Goal: Task Accomplishment & Management: Manage account settings

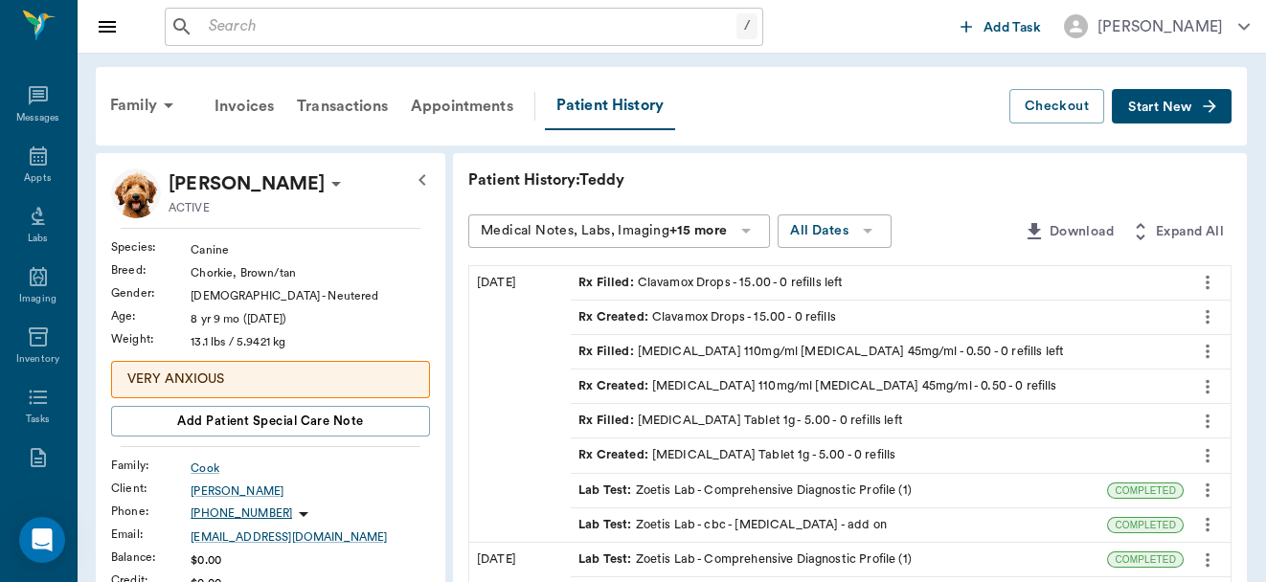
click at [324, 23] on input "text" at bounding box center [468, 26] width 535 height 27
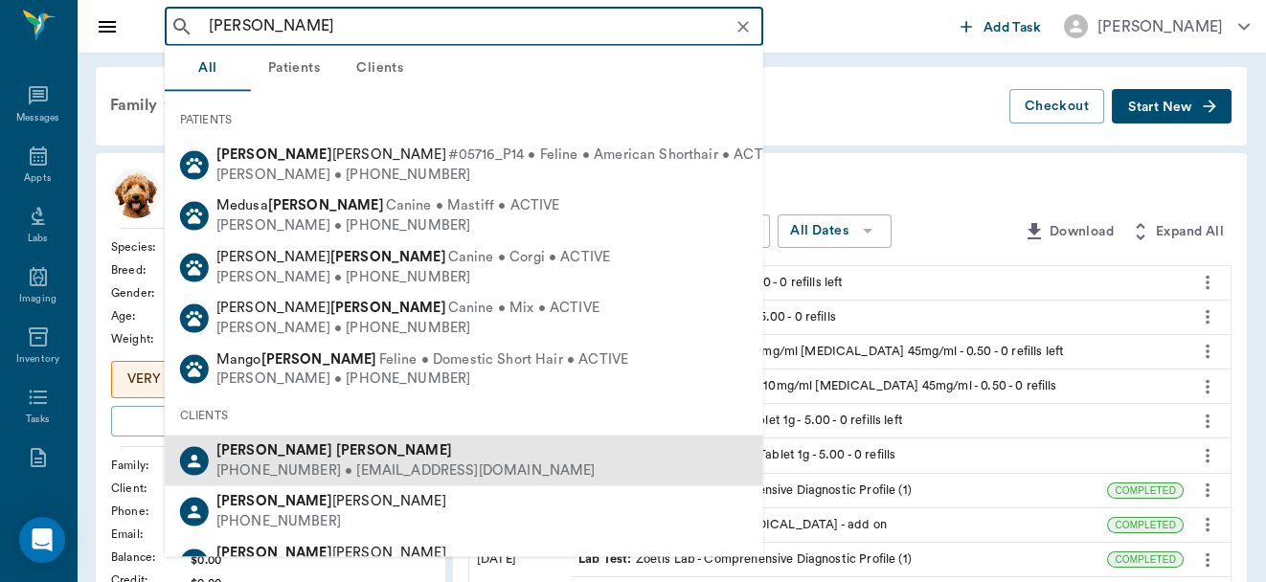
click at [291, 461] on div "[PHONE_NUMBER] • [EMAIL_ADDRESS][DOMAIN_NAME]" at bounding box center [405, 471] width 379 height 20
type input "[PERSON_NAME]"
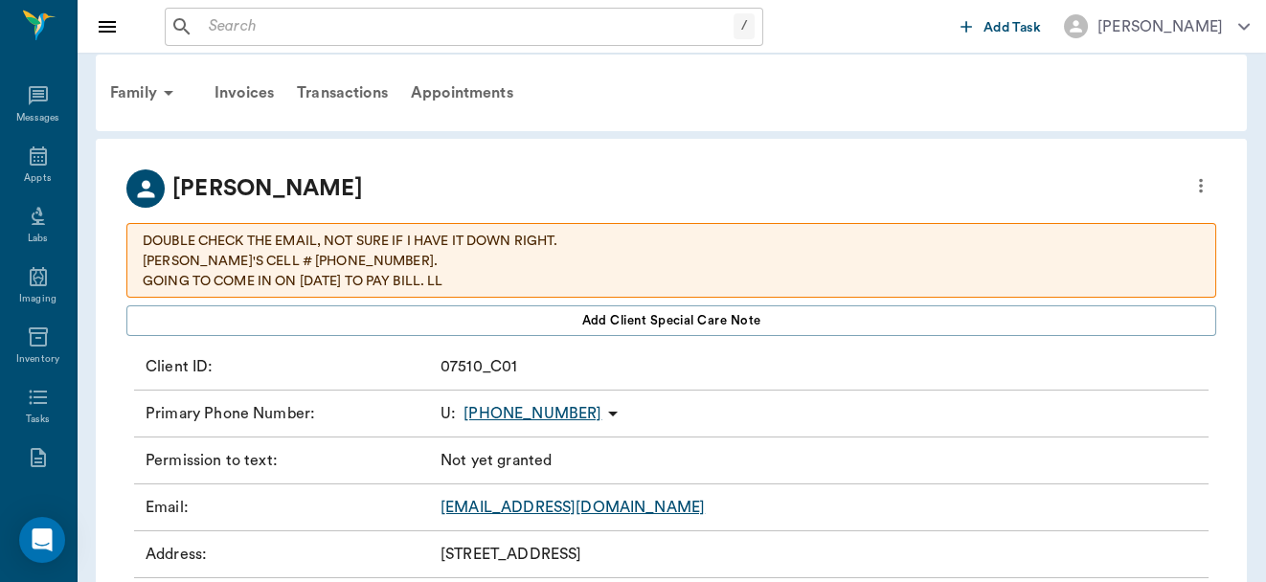
scroll to position [6, 0]
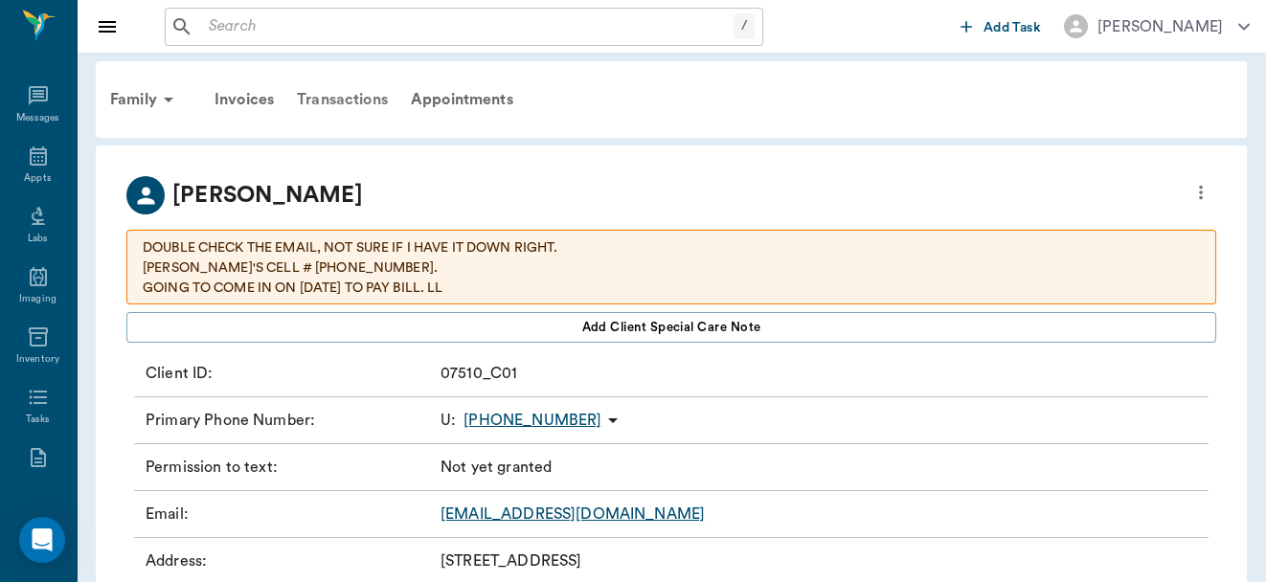
click at [341, 99] on div "Transactions" at bounding box center [342, 100] width 114 height 46
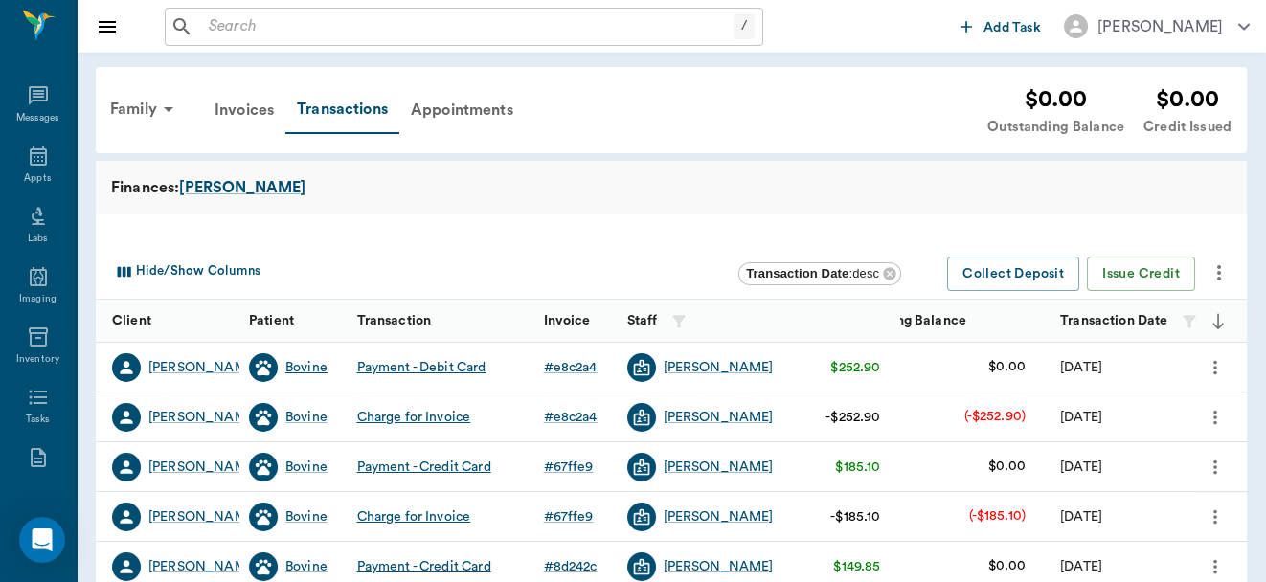
click at [297, 366] on div "Bovine" at bounding box center [306, 367] width 42 height 19
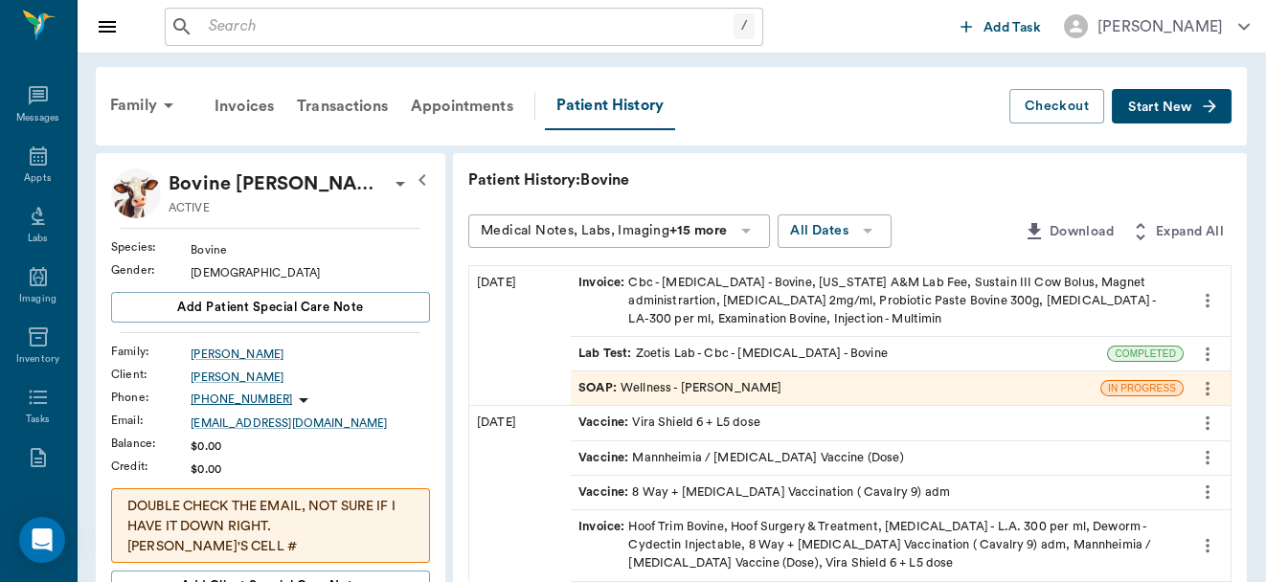
click at [1207, 106] on icon "button" at bounding box center [1209, 106] width 12 height 12
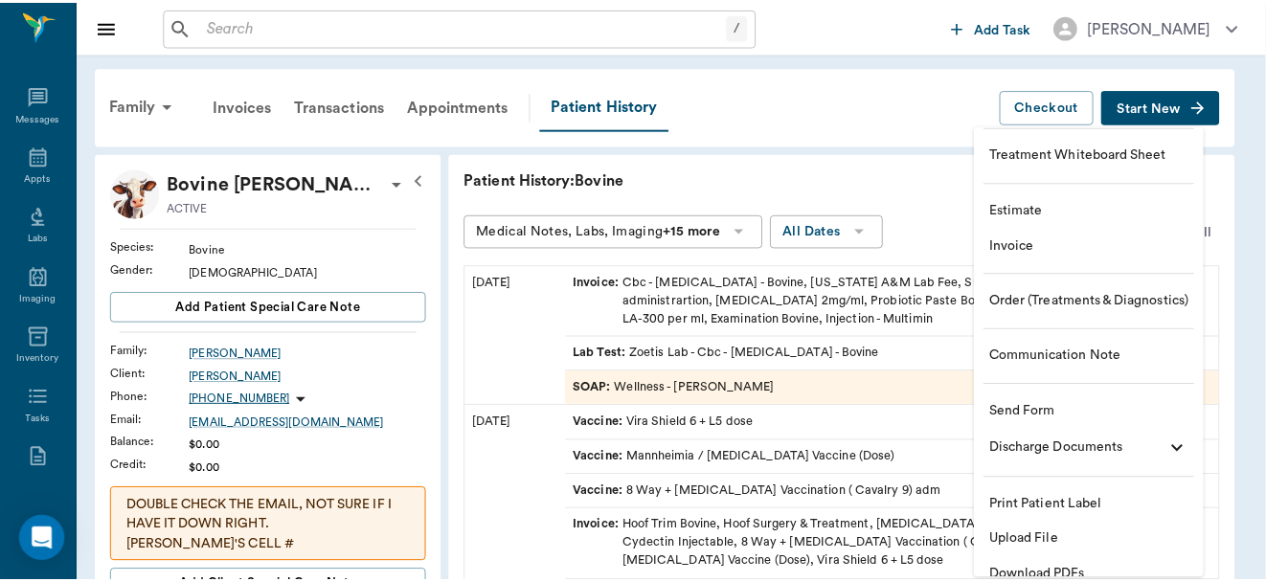
scroll to position [129, 0]
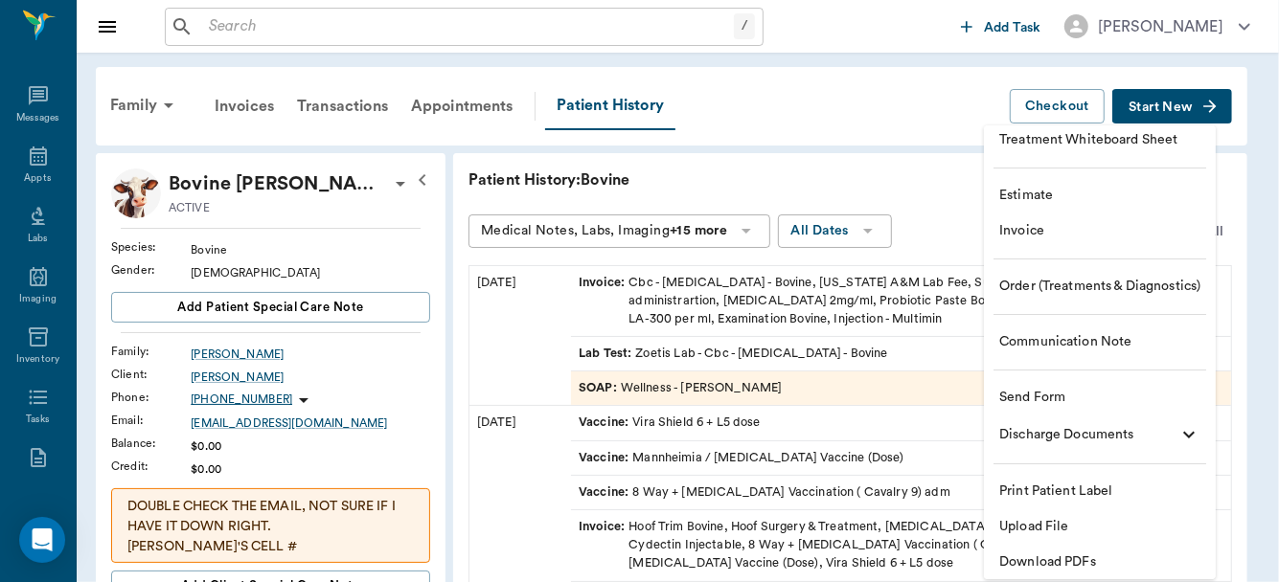
click at [1047, 526] on span "Upload File" at bounding box center [1099, 527] width 201 height 20
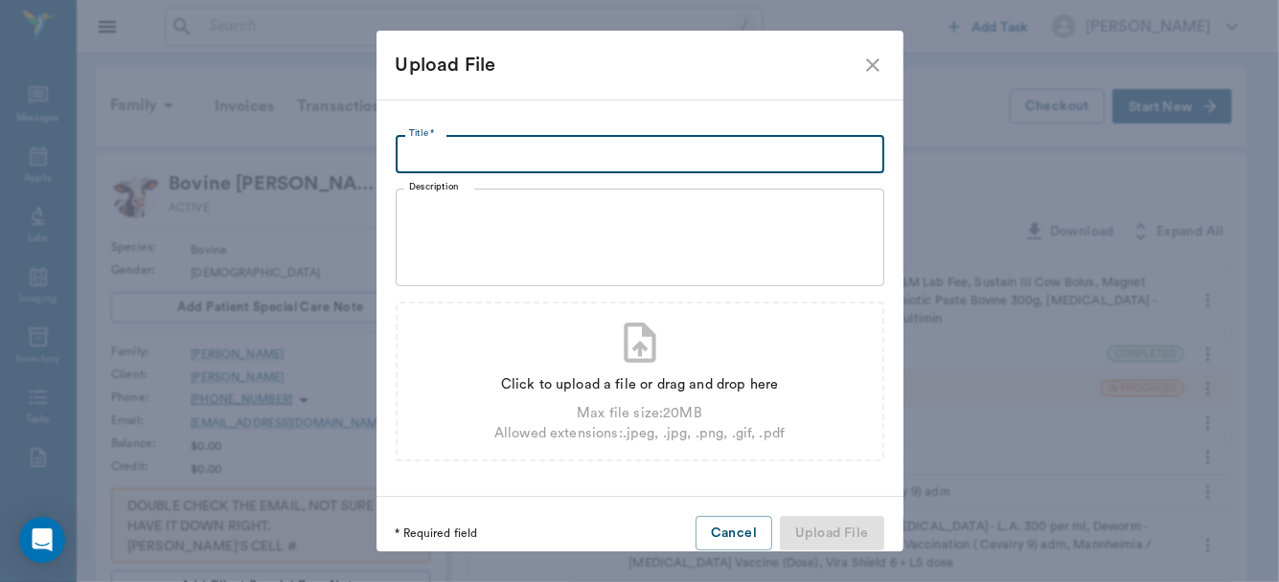
click at [471, 145] on input "Title *" at bounding box center [640, 154] width 488 height 38
type input "TVMDL Results"
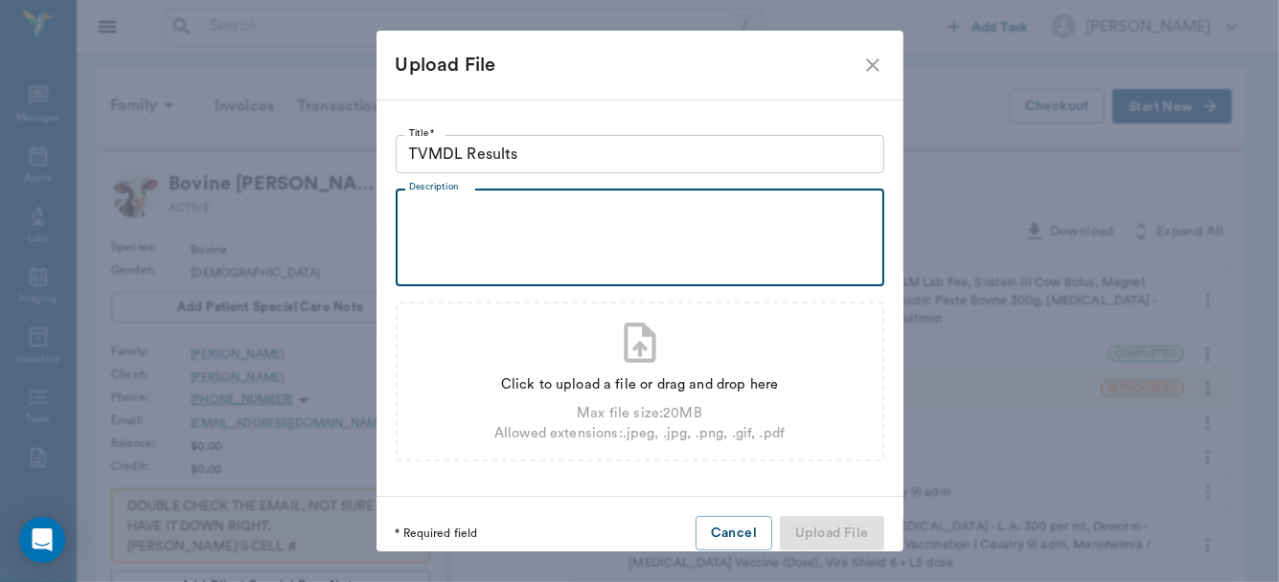
click at [436, 213] on textarea "Description" at bounding box center [640, 238] width 462 height 66
type textarea "+ [PERSON_NAME]'s"
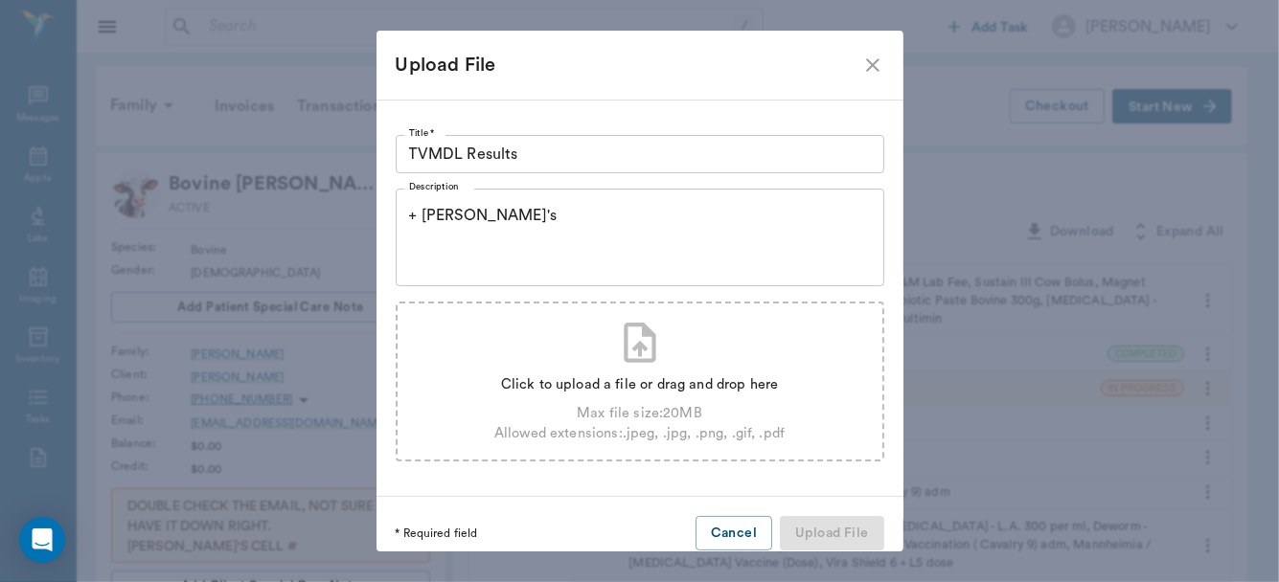
click at [656, 353] on icon at bounding box center [640, 343] width 48 height 48
type input "C:\fakepath\finalized_report_C252660492_2025-09-26_14-27-00.pdf"
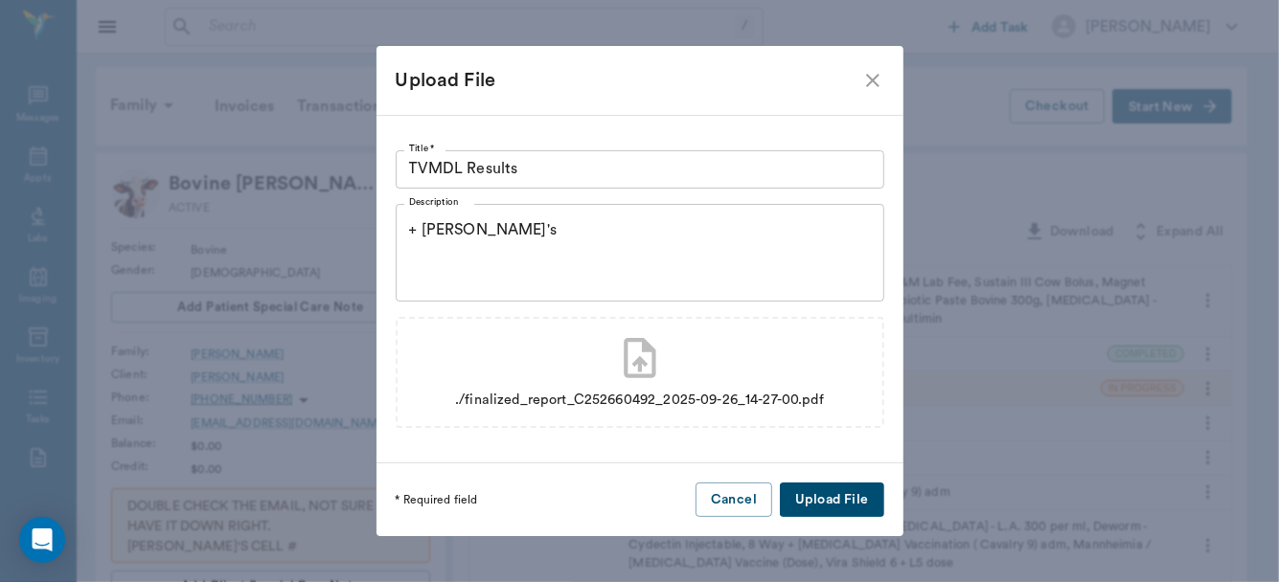
click at [834, 493] on button "Upload File" at bounding box center [831, 500] width 103 height 35
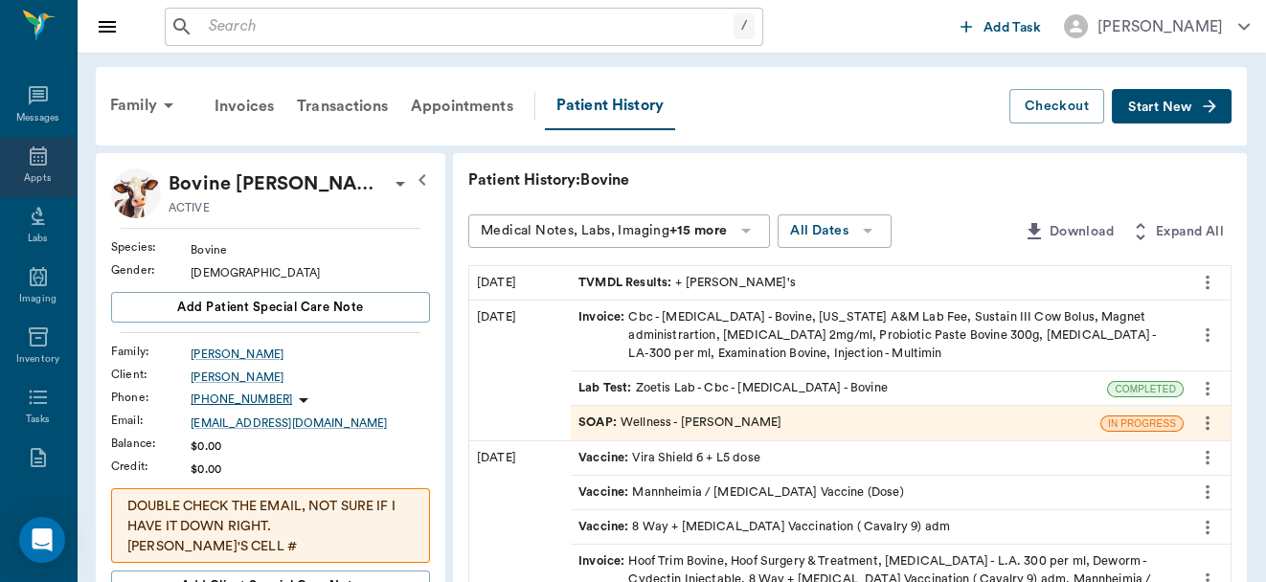
click at [14, 162] on div "Appts" at bounding box center [38, 167] width 76 height 60
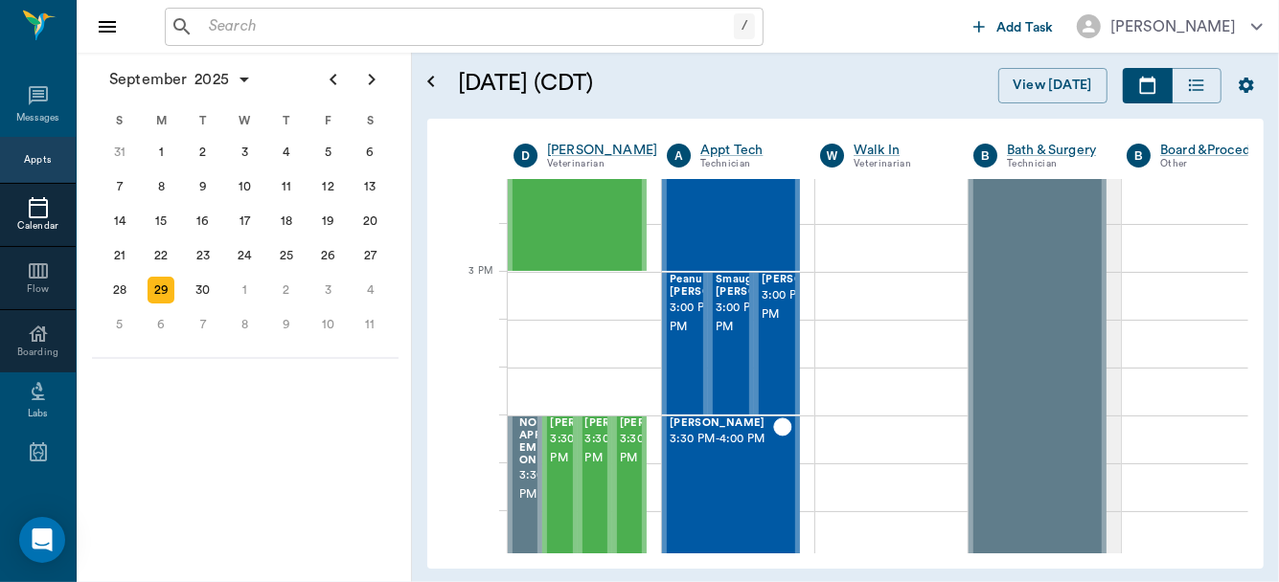
scroll to position [2044, 0]
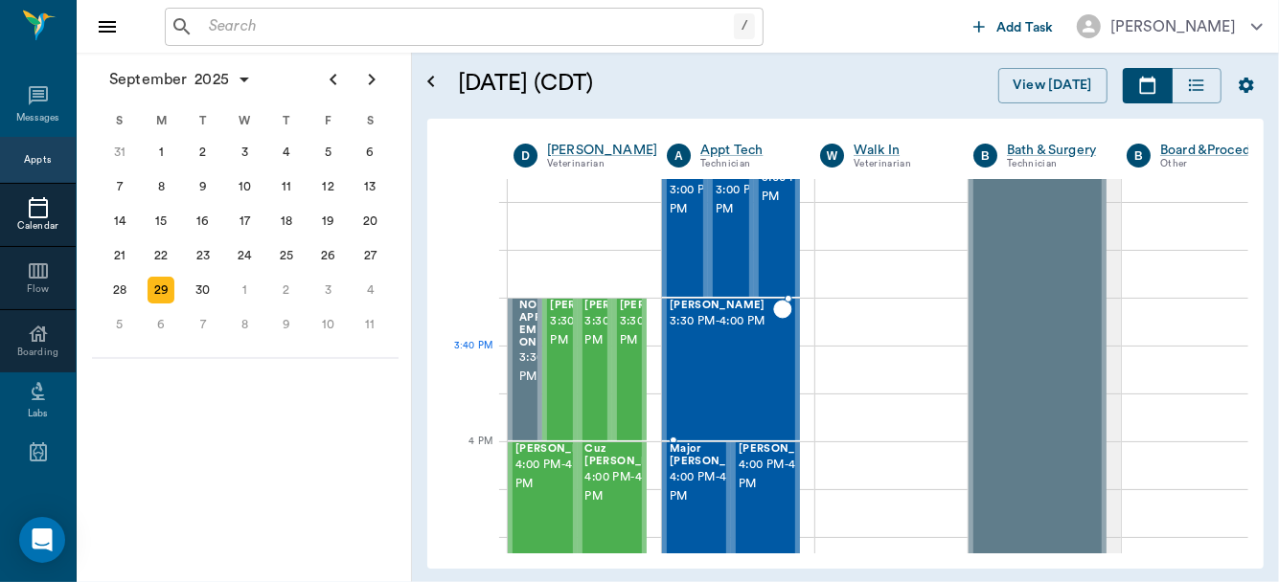
click at [749, 363] on div "JODY BROWN 3:30 PM - 4:00 PM" at bounding box center [720, 370] width 103 height 140
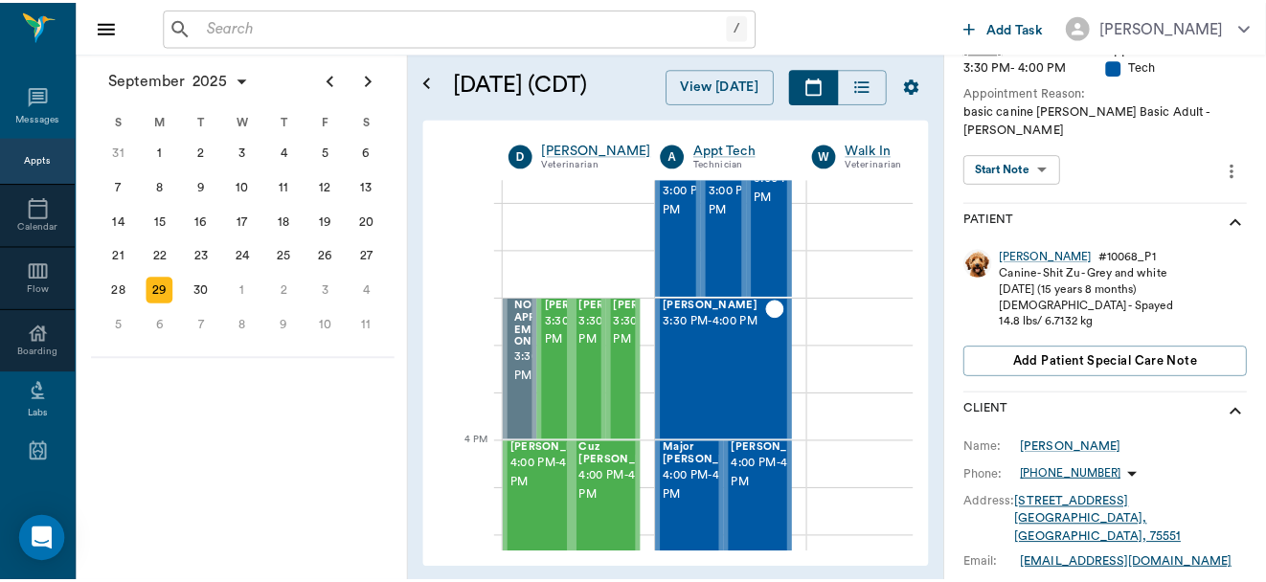
scroll to position [212, 0]
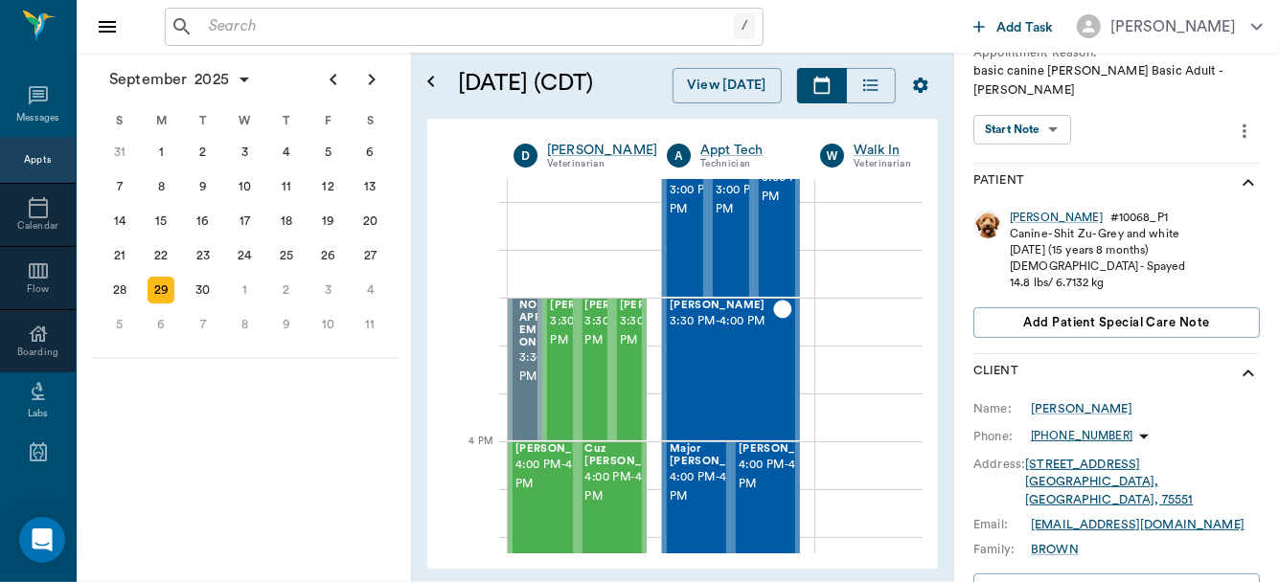
click at [290, 20] on input "text" at bounding box center [467, 26] width 533 height 27
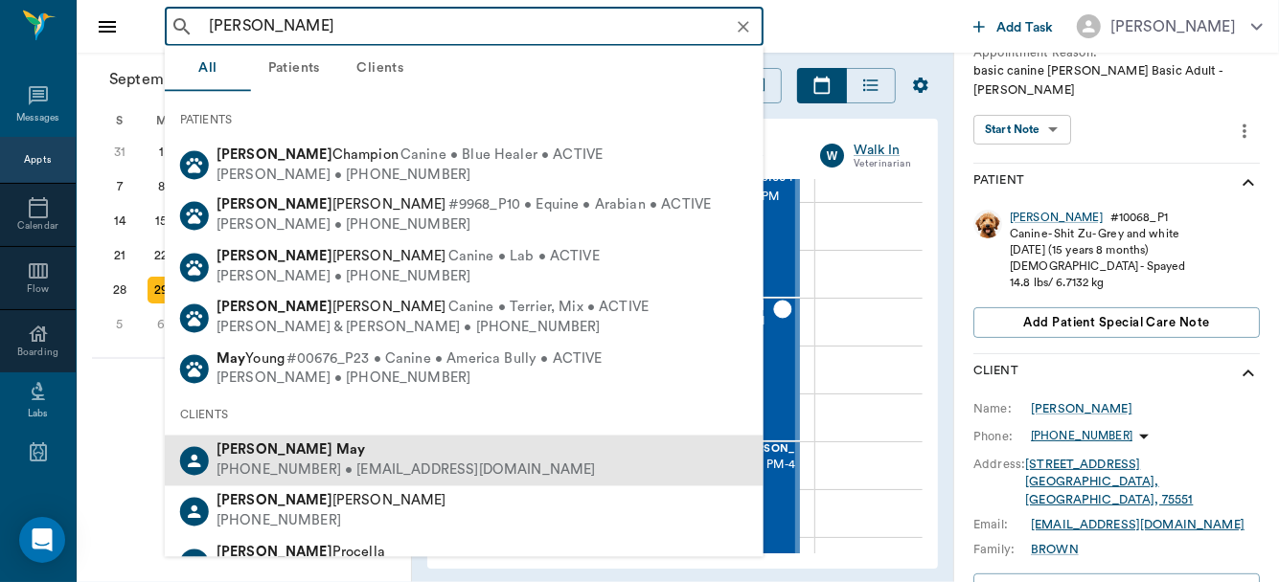
click at [285, 459] on div "Tara May" at bounding box center [405, 452] width 379 height 20
type input "tara may"
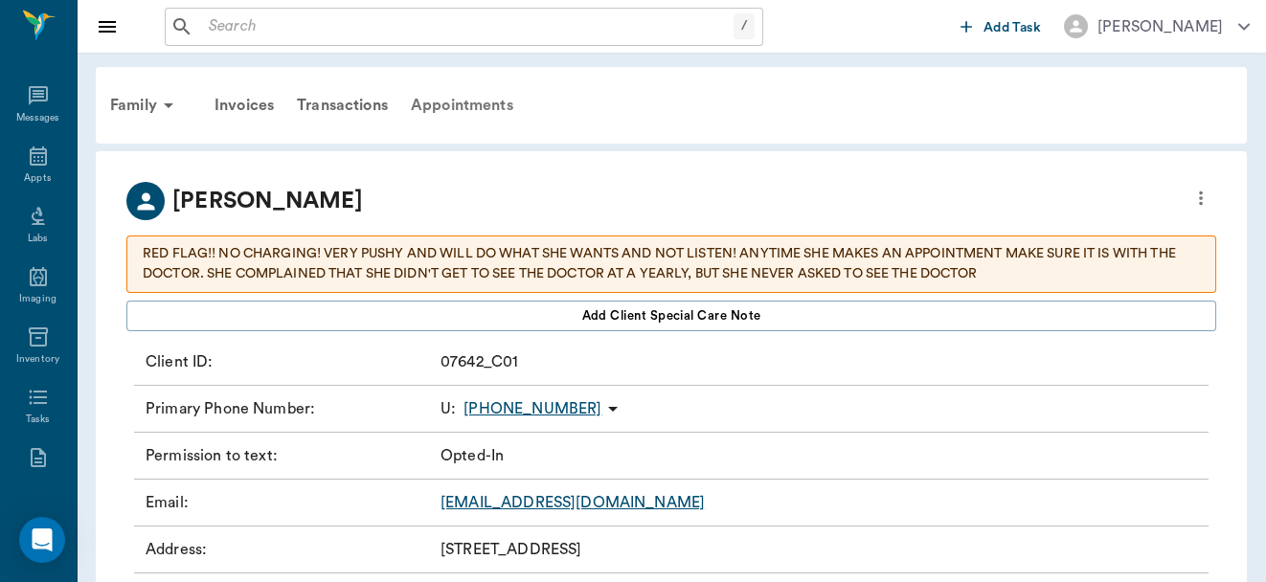
click at [452, 102] on div "Appointments" at bounding box center [461, 105] width 125 height 46
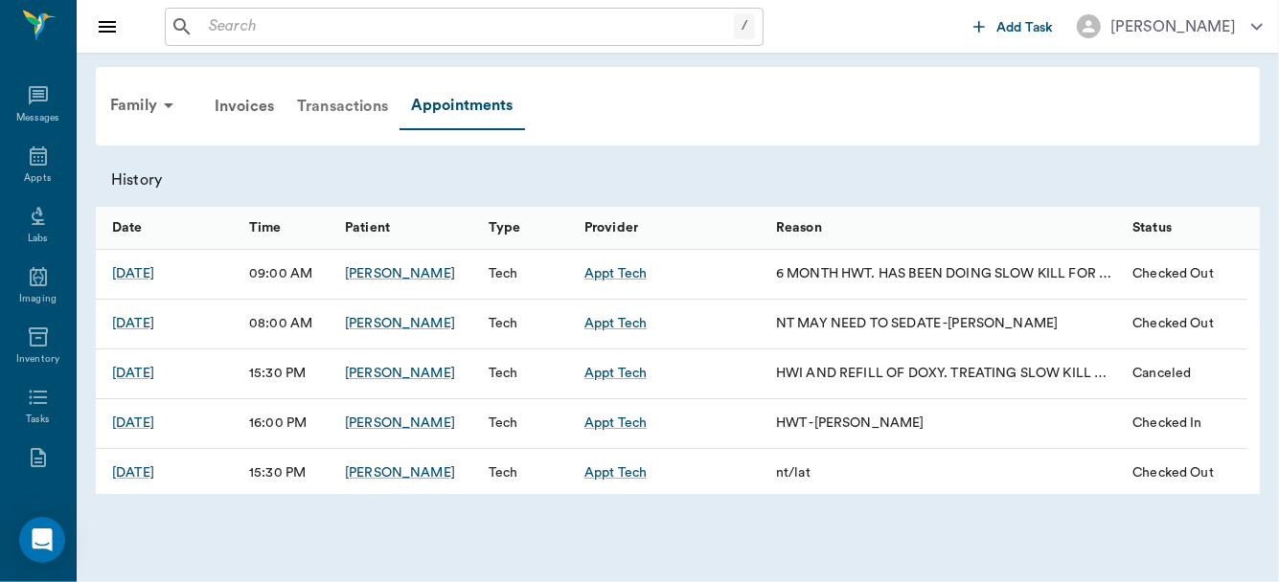
click at [335, 114] on div "Transactions" at bounding box center [342, 106] width 114 height 46
click at [335, 114] on body "/ ​ Add Task Dr. Bert Ellsworth Nectar Messages Appts Labs Imaging Inventory Ta…" at bounding box center [639, 291] width 1279 height 582
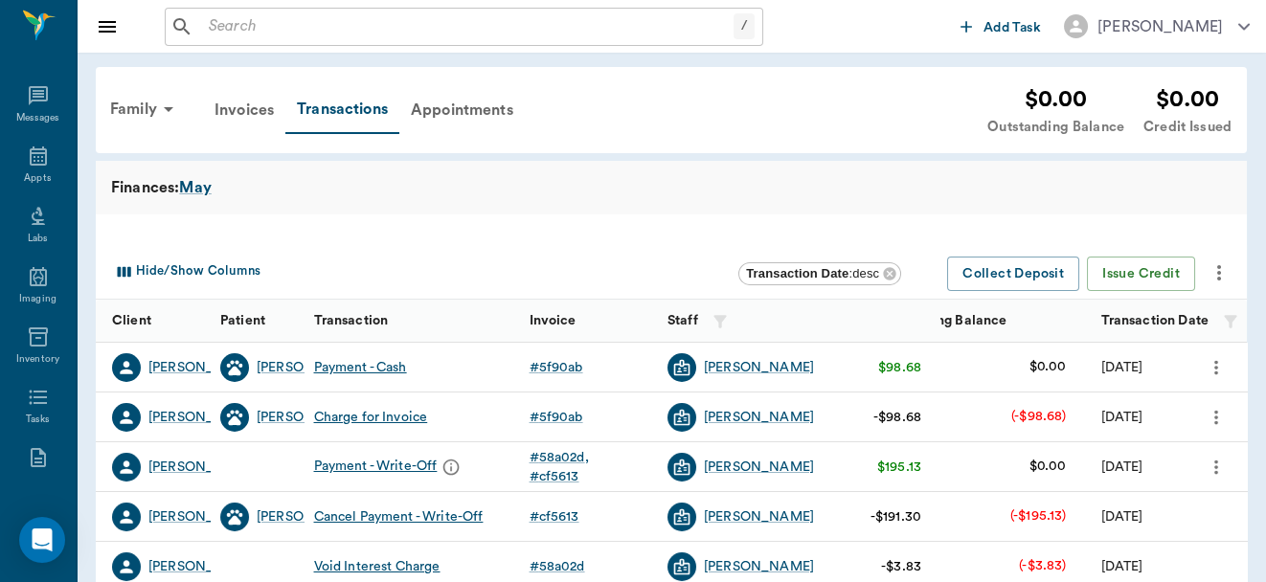
click at [1212, 409] on icon "more" at bounding box center [1215, 417] width 21 height 23
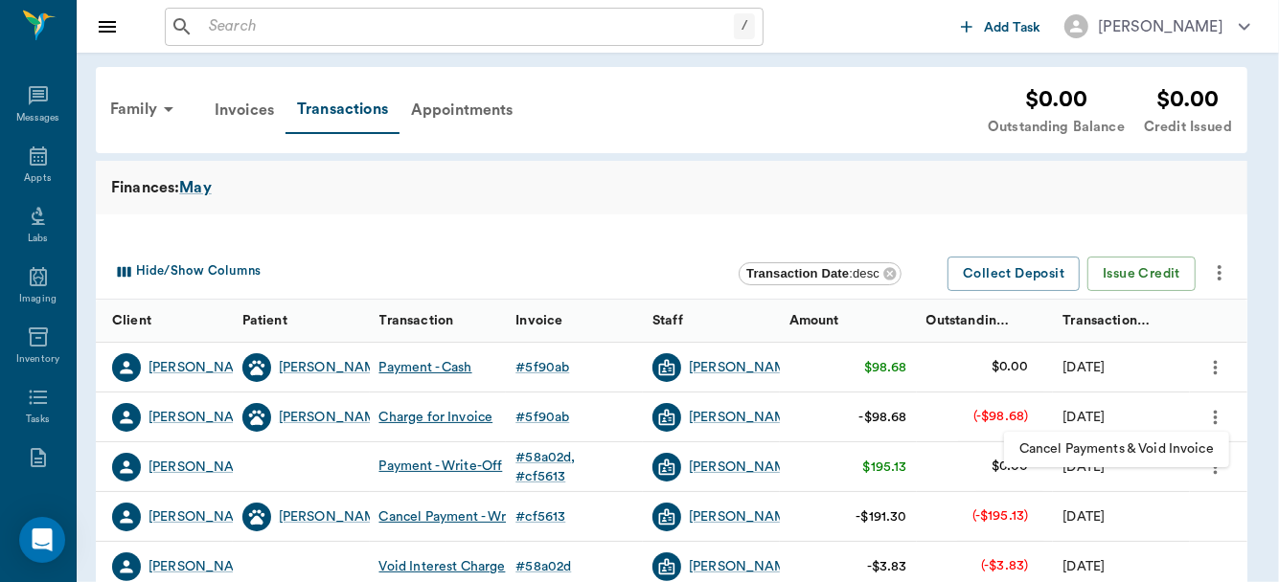
click at [1133, 452] on span "Cancel Payments & Void Invoice" at bounding box center [1116, 450] width 194 height 20
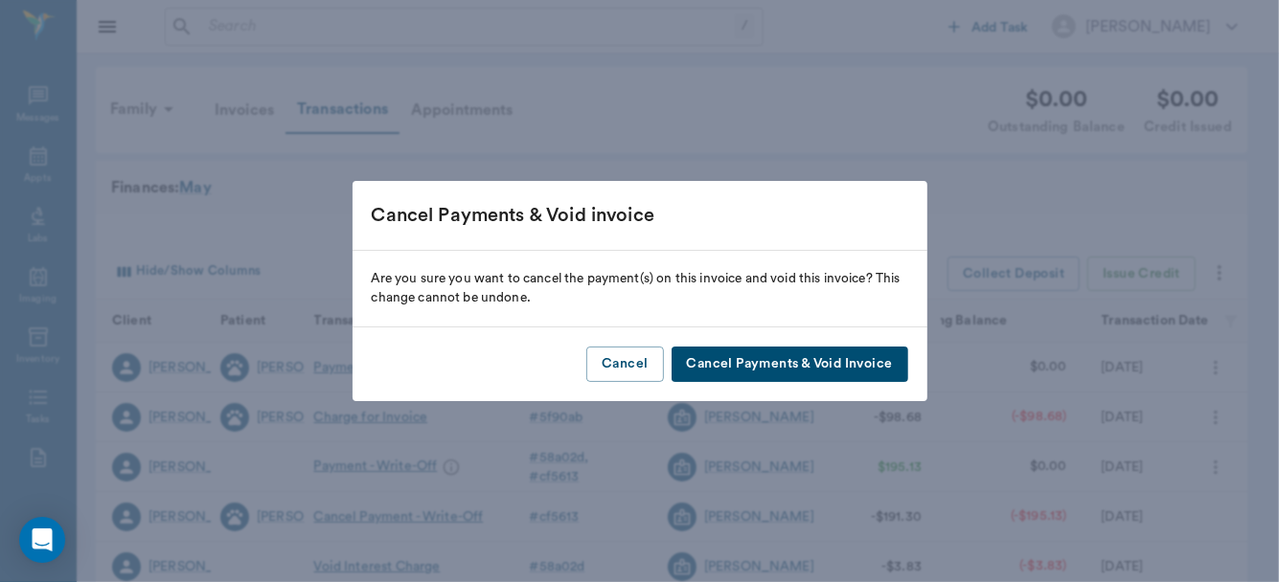
click at [839, 361] on button "Cancel Payments & Void Invoice" at bounding box center [789, 364] width 237 height 35
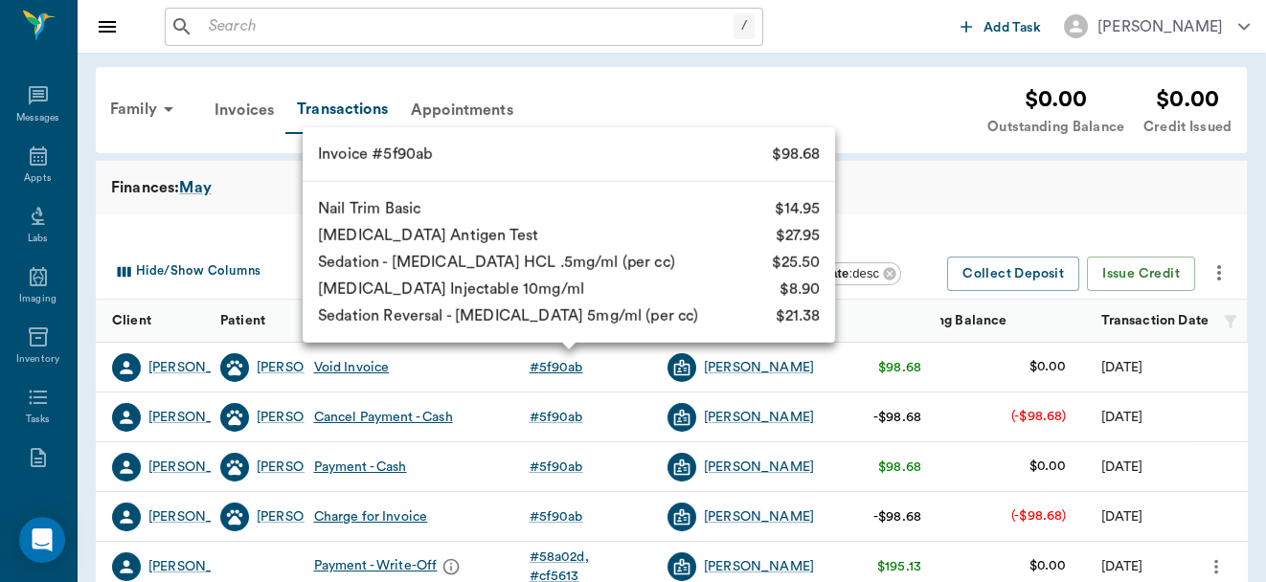
click at [560, 365] on div "# 5f90ab" at bounding box center [557, 367] width 54 height 19
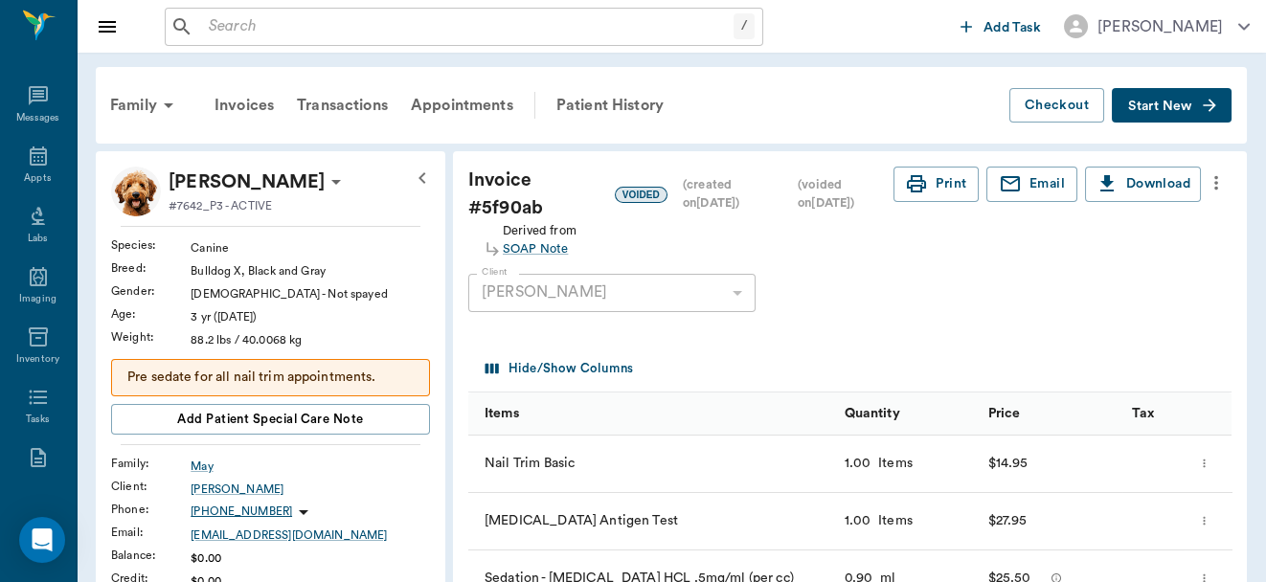
click at [1217, 183] on icon "more" at bounding box center [1216, 183] width 4 height 14
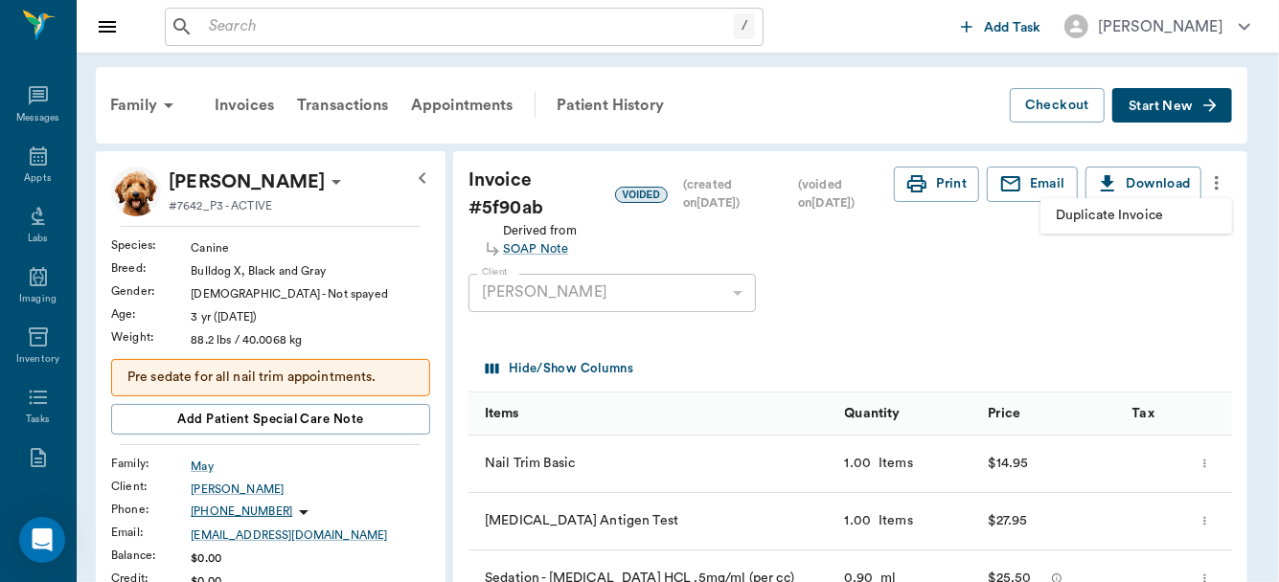
click at [1104, 216] on span "Duplicate Invoice" at bounding box center [1135, 216] width 161 height 20
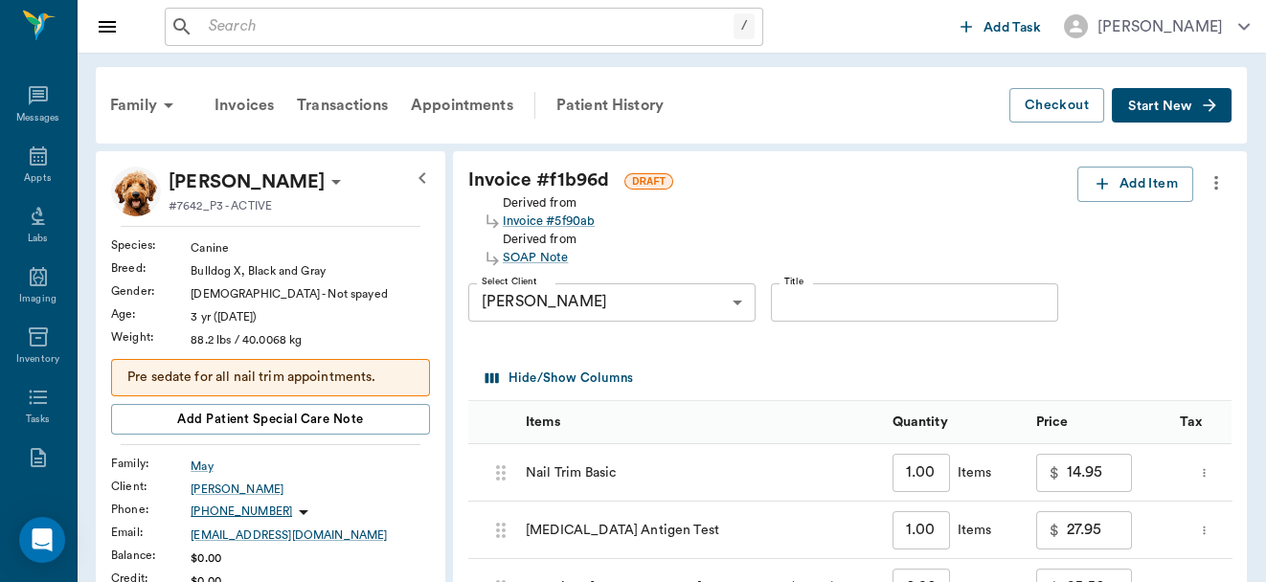
click at [1117, 469] on input "14.95" at bounding box center [1099, 473] width 65 height 38
type input "0.00"
click at [1112, 535] on input "27.95" at bounding box center [1099, 530] width 65 height 38
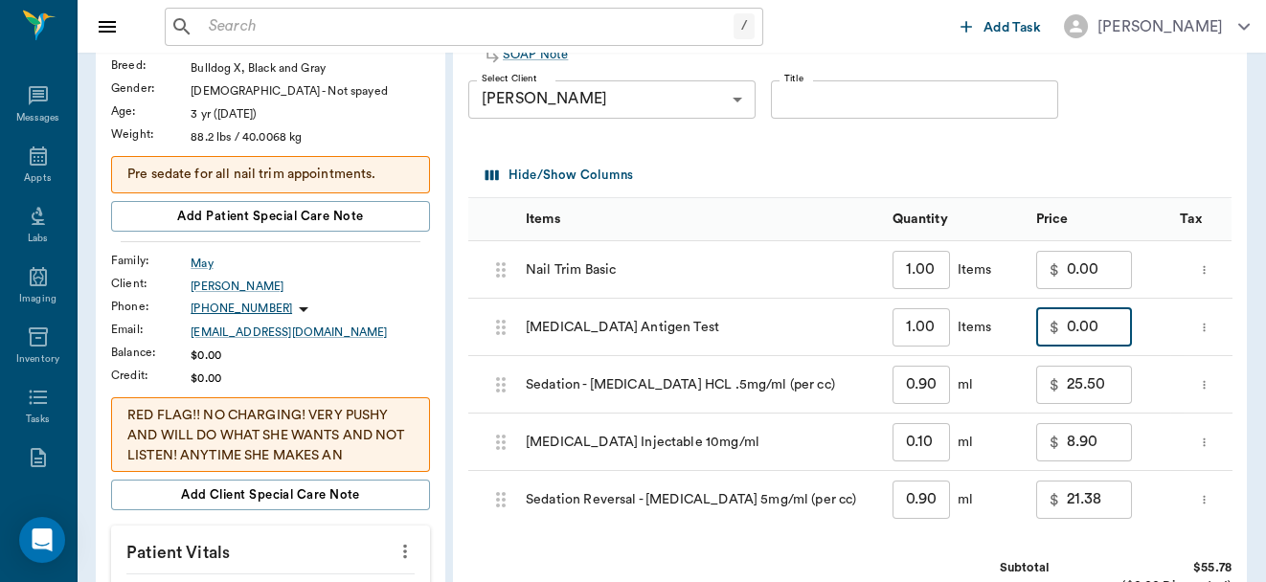
scroll to position [209, 0]
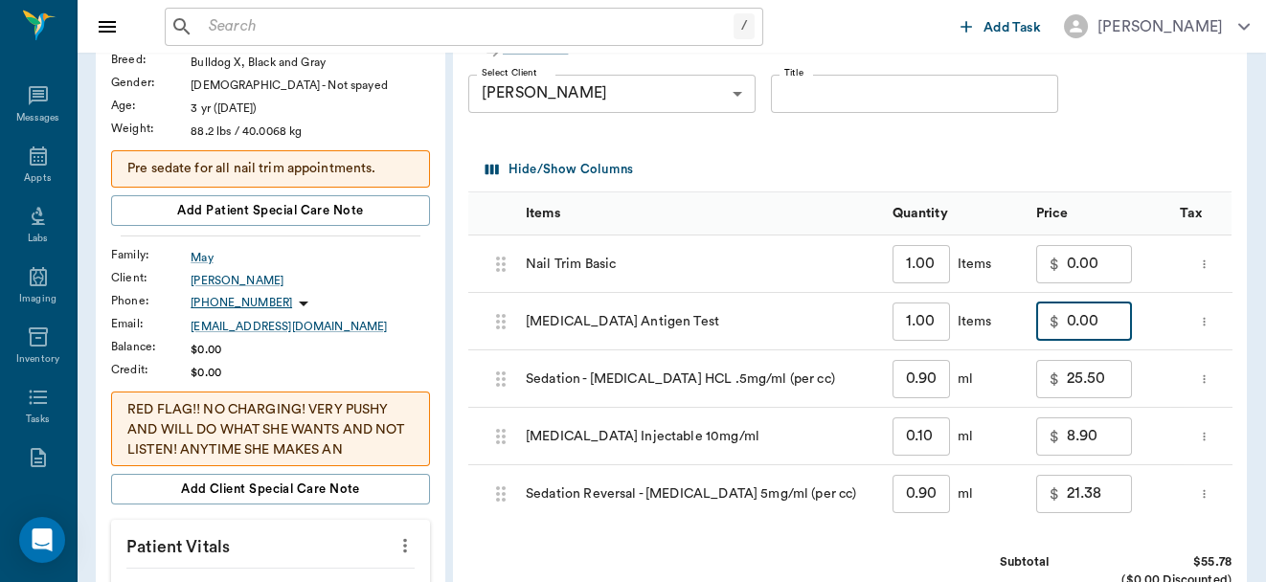
type input "0.00"
click at [1119, 379] on input "25.50" at bounding box center [1099, 379] width 65 height 38
type input "0.00"
click at [1106, 441] on input "8.90" at bounding box center [1099, 437] width 65 height 38
type input "0.00"
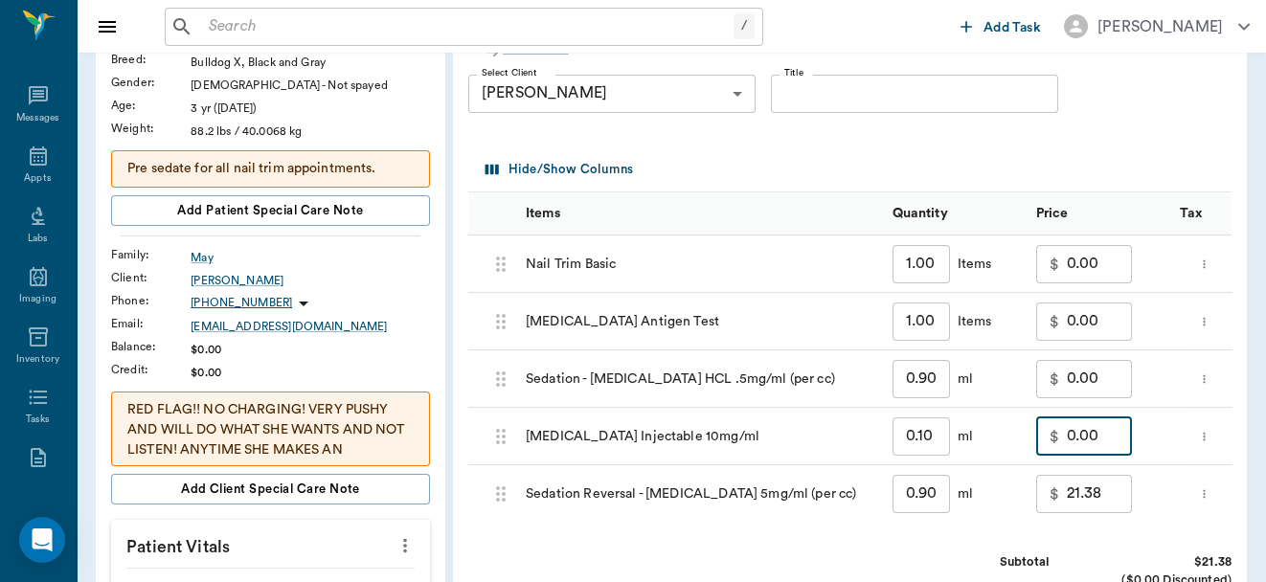
click at [1113, 494] on input "21.38" at bounding box center [1099, 494] width 65 height 38
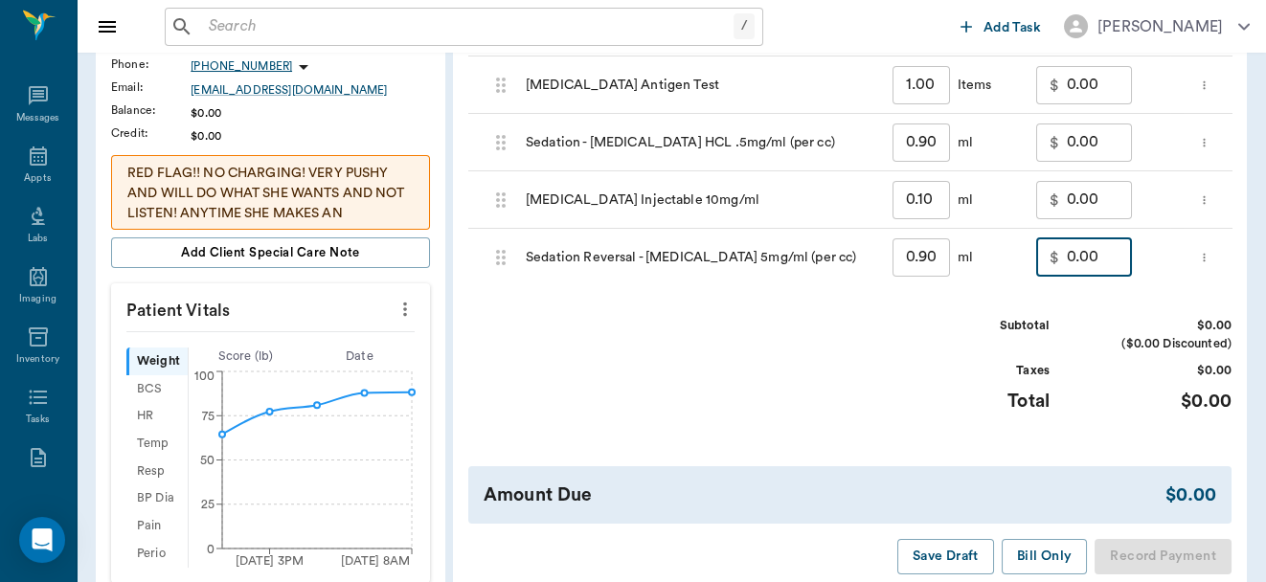
scroll to position [487, 0]
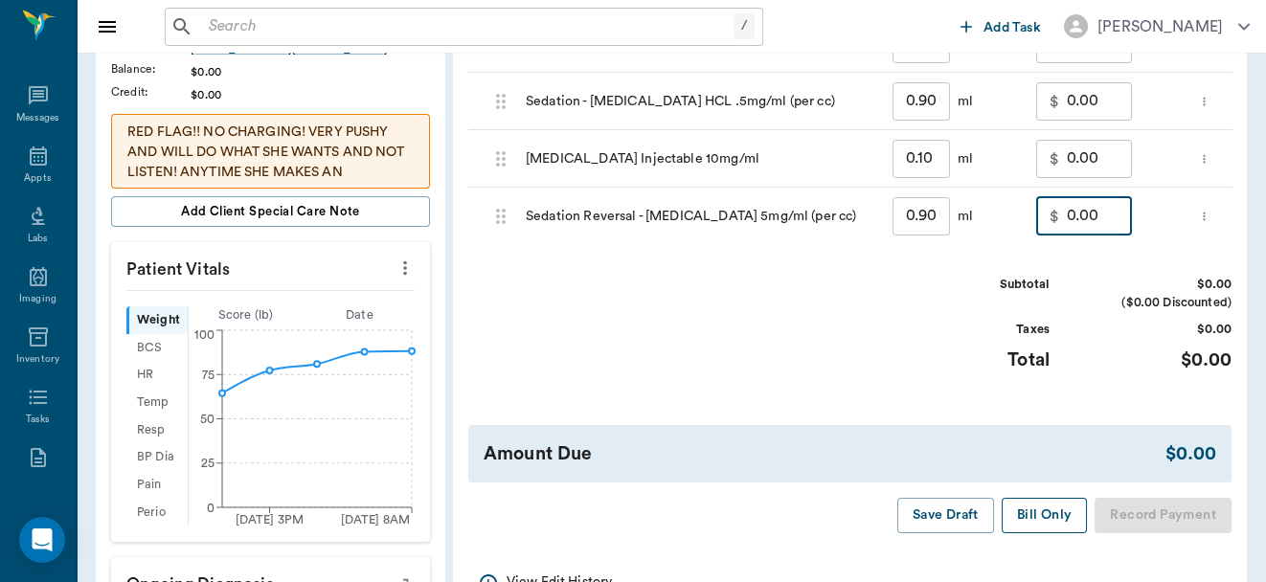
type input "0.00"
click at [1036, 532] on button "Bill Only" at bounding box center [1045, 515] width 86 height 35
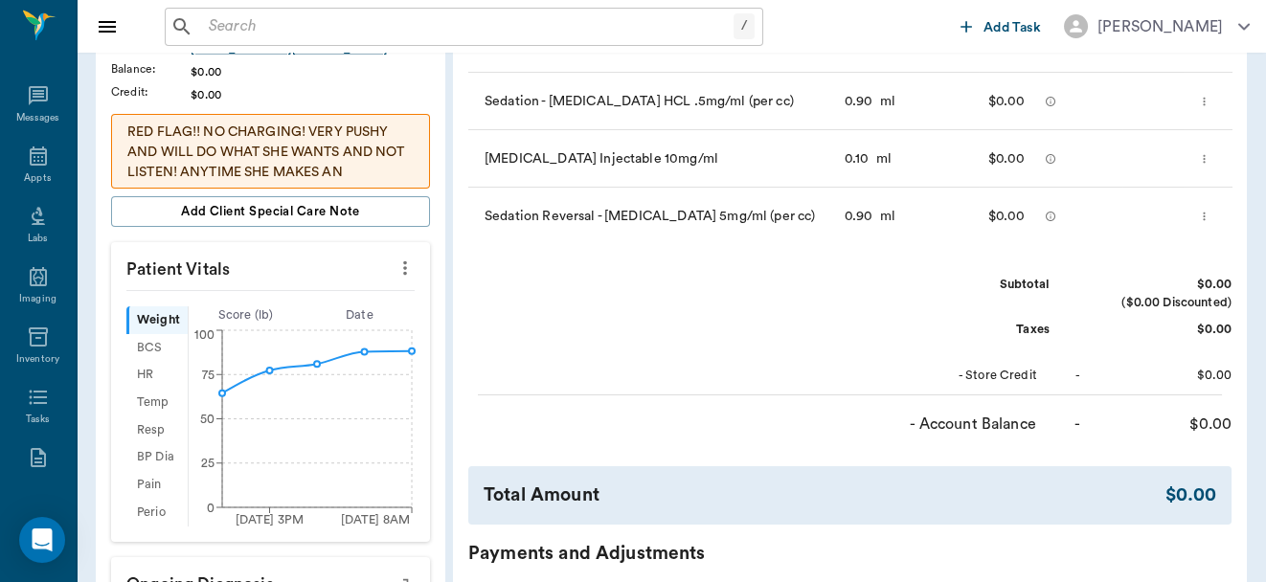
click at [409, 17] on input "text" at bounding box center [467, 26] width 533 height 27
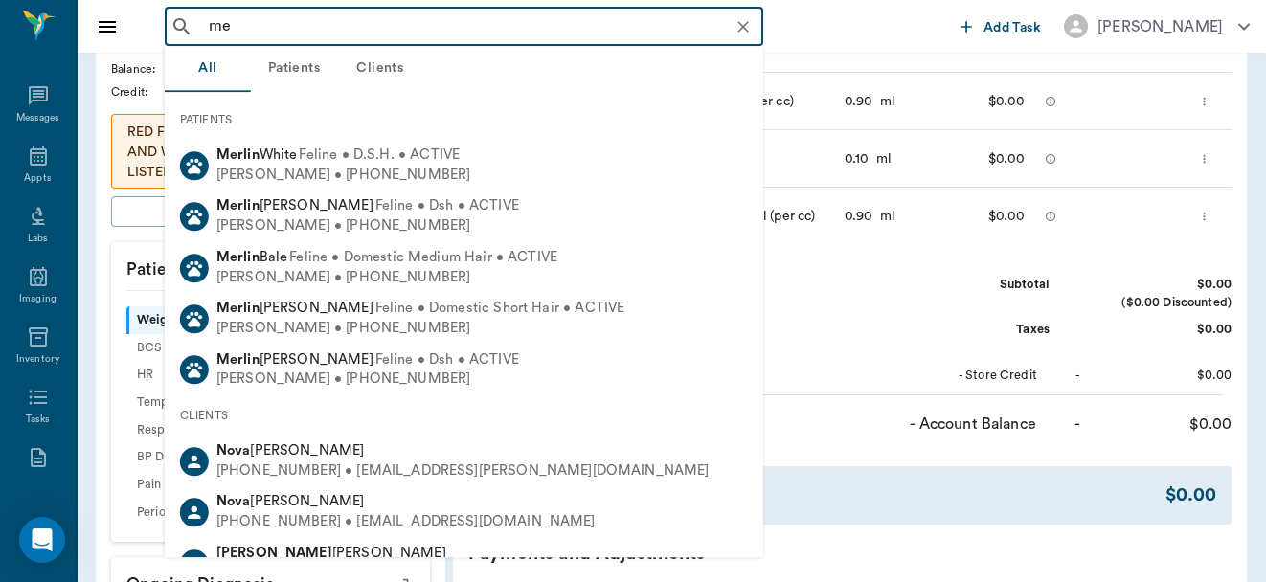
type input "m"
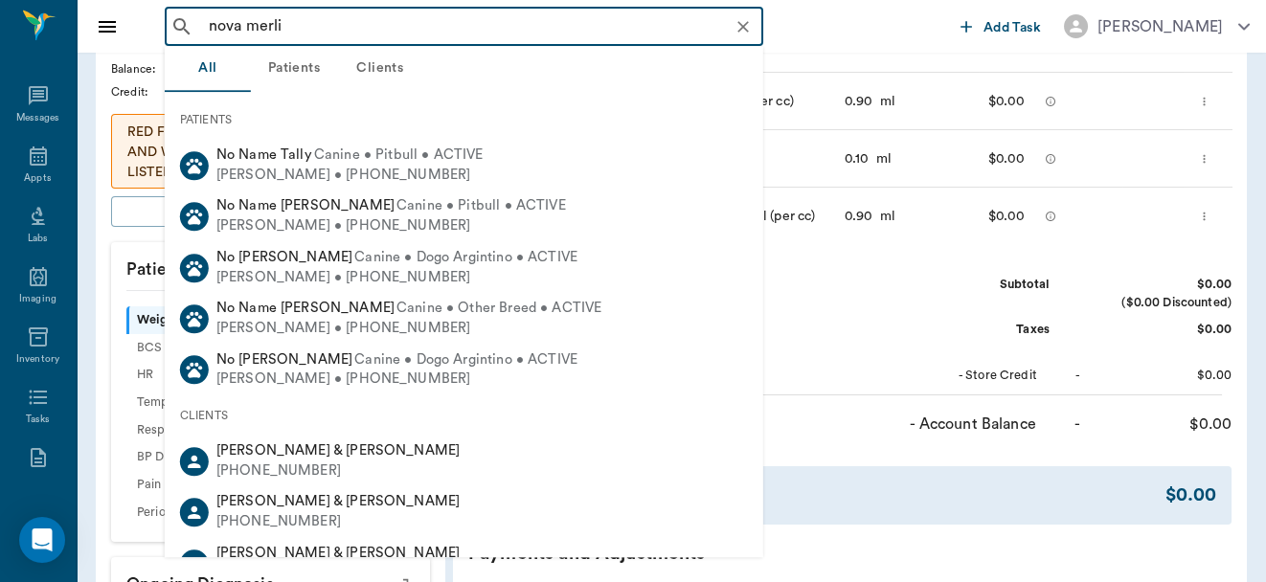
type input "nova merlin"
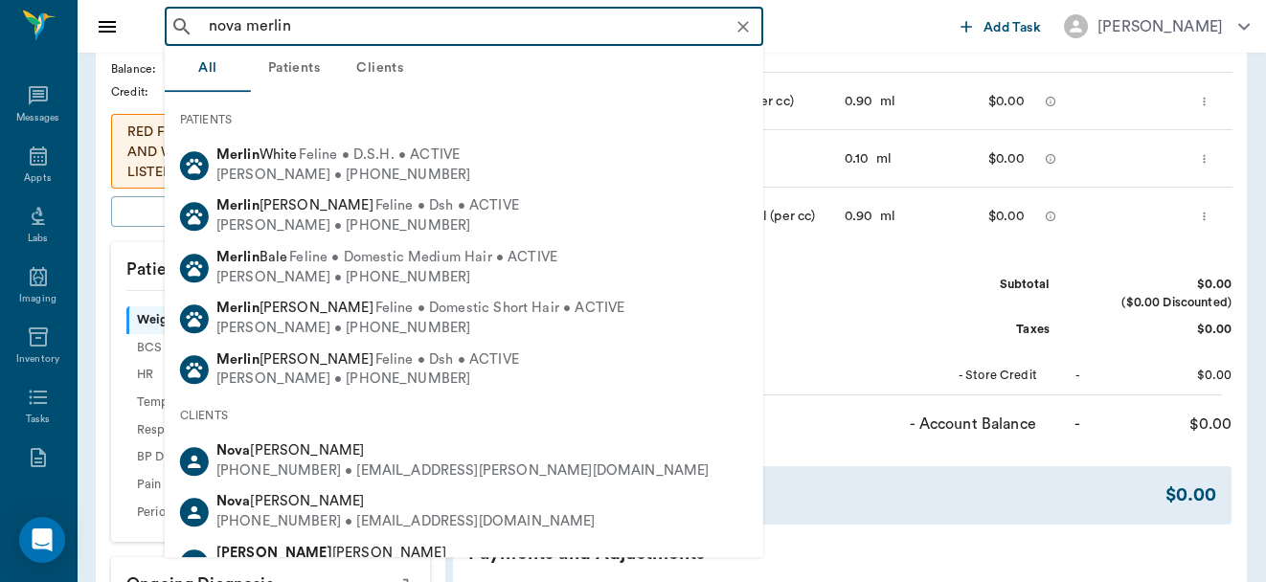
click at [742, 21] on icon "Clear" at bounding box center [743, 26] width 19 height 19
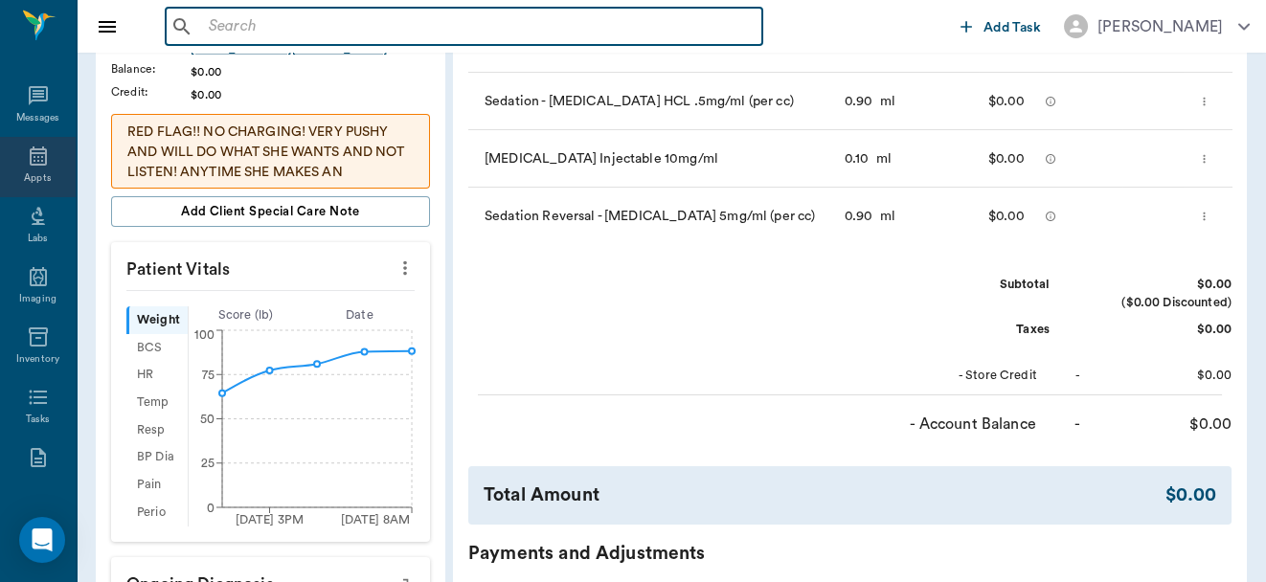
click at [30, 160] on icon at bounding box center [38, 156] width 17 height 19
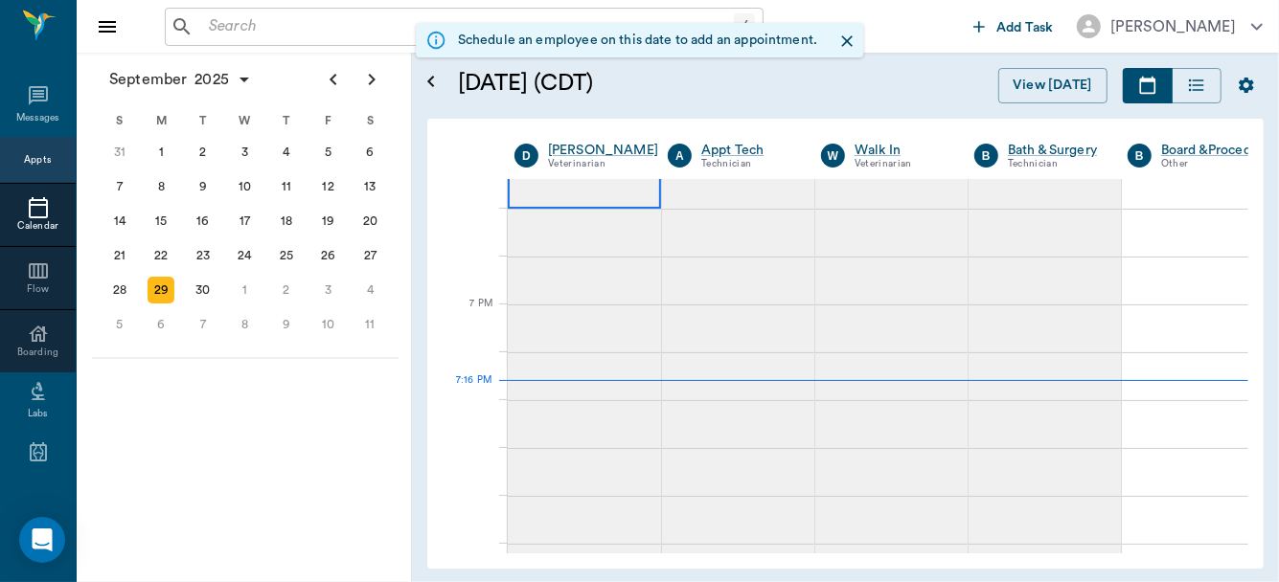
scroll to position [3101, 0]
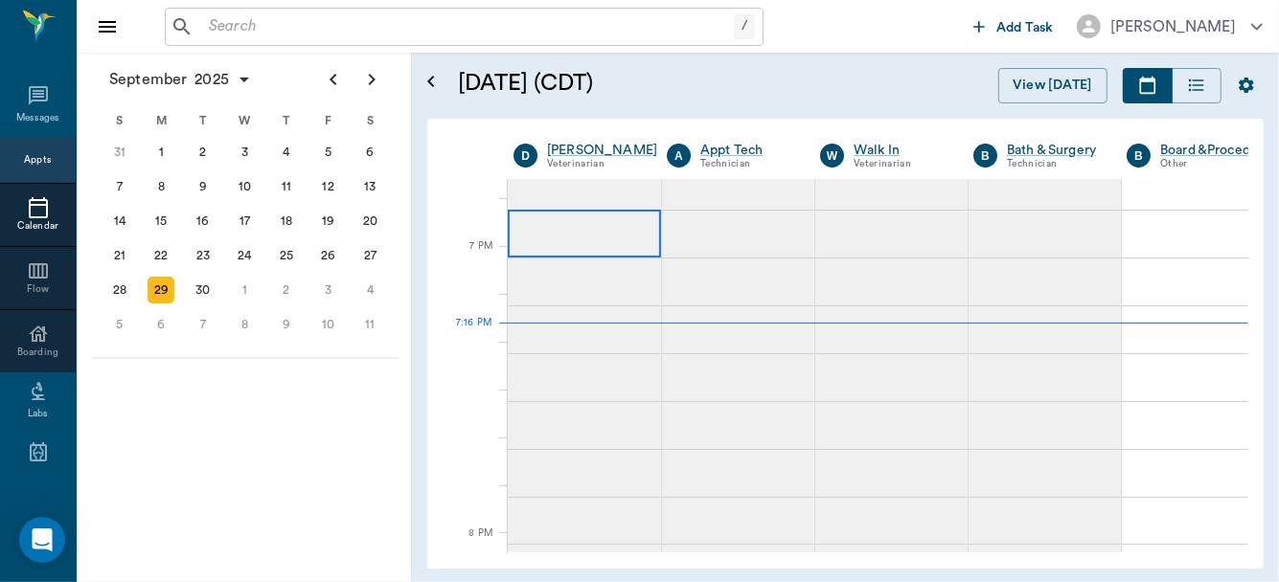
click at [547, 210] on div at bounding box center [584, 234] width 153 height 48
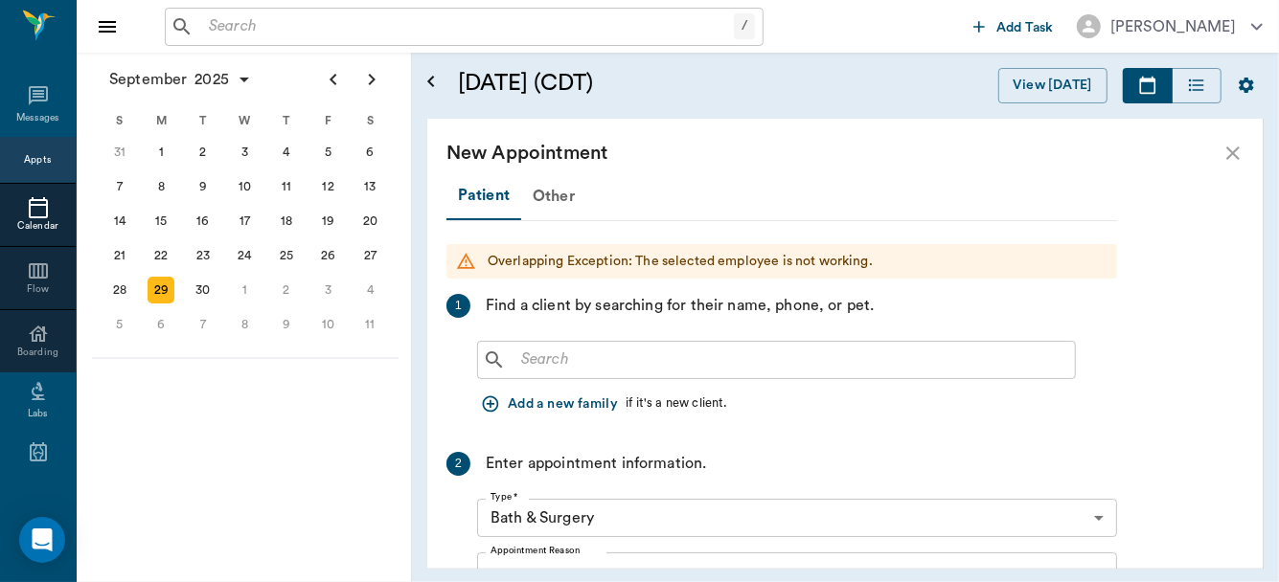
click at [673, 348] on input "text" at bounding box center [790, 360] width 554 height 27
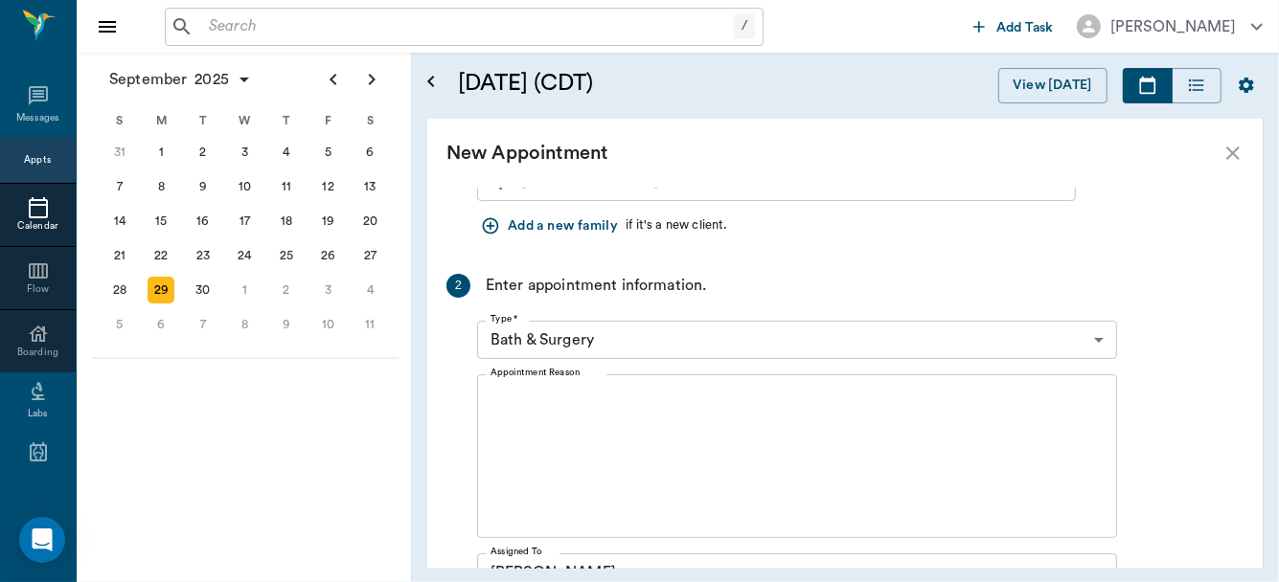
scroll to position [34, 0]
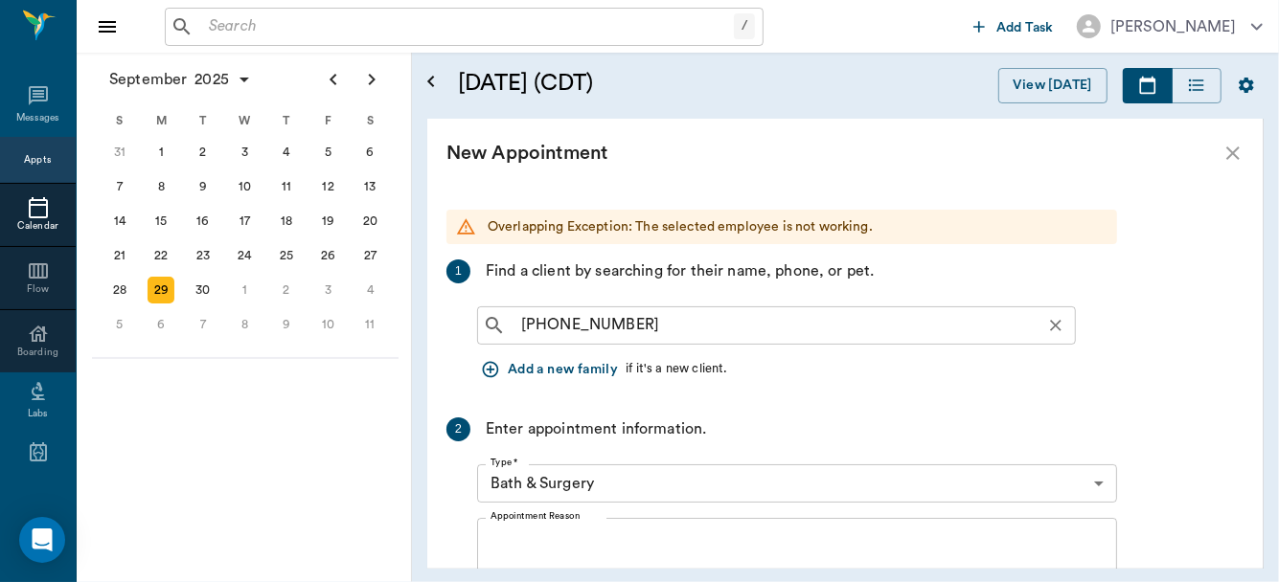
click at [580, 323] on input "218-205-4060" at bounding box center [791, 325] width 556 height 27
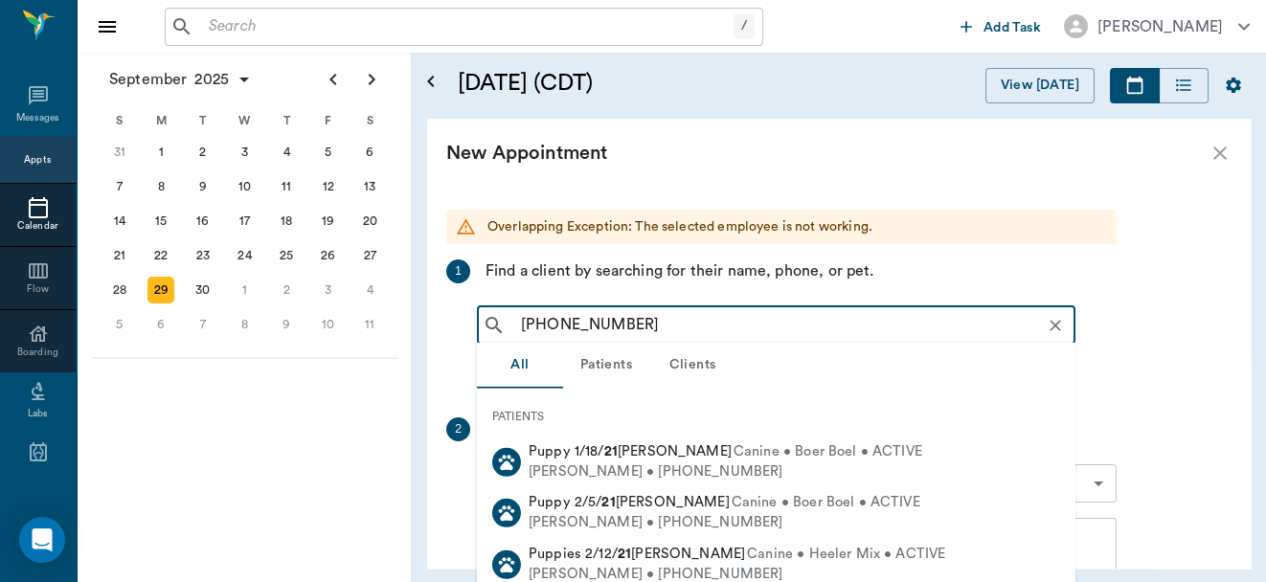
click at [580, 323] on input "218-205-4060" at bounding box center [791, 325] width 556 height 27
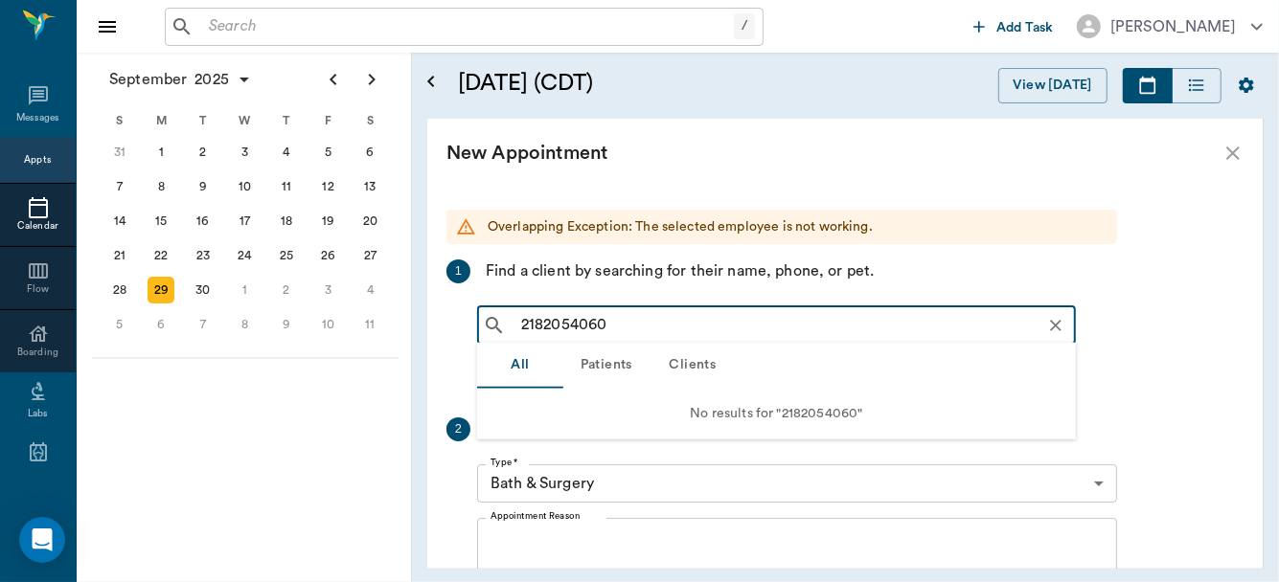
click at [756, 333] on input "2182054060" at bounding box center [791, 325] width 556 height 27
type input "2"
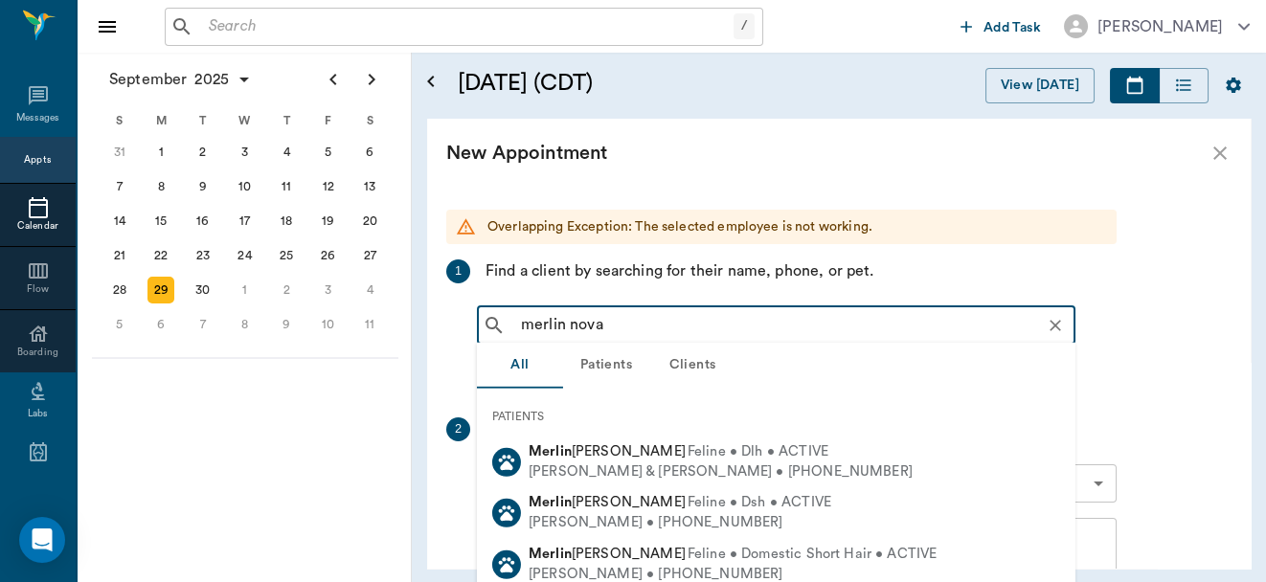
type input "merlin nova"
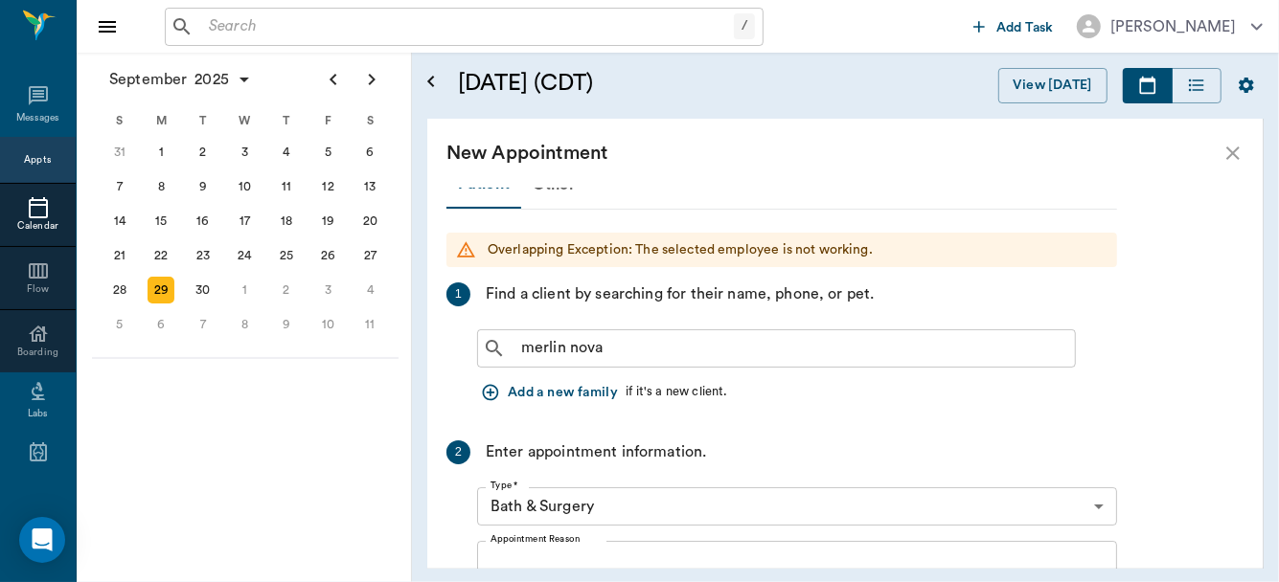
scroll to position [0, 0]
